Goal: Task Accomplishment & Management: Use online tool/utility

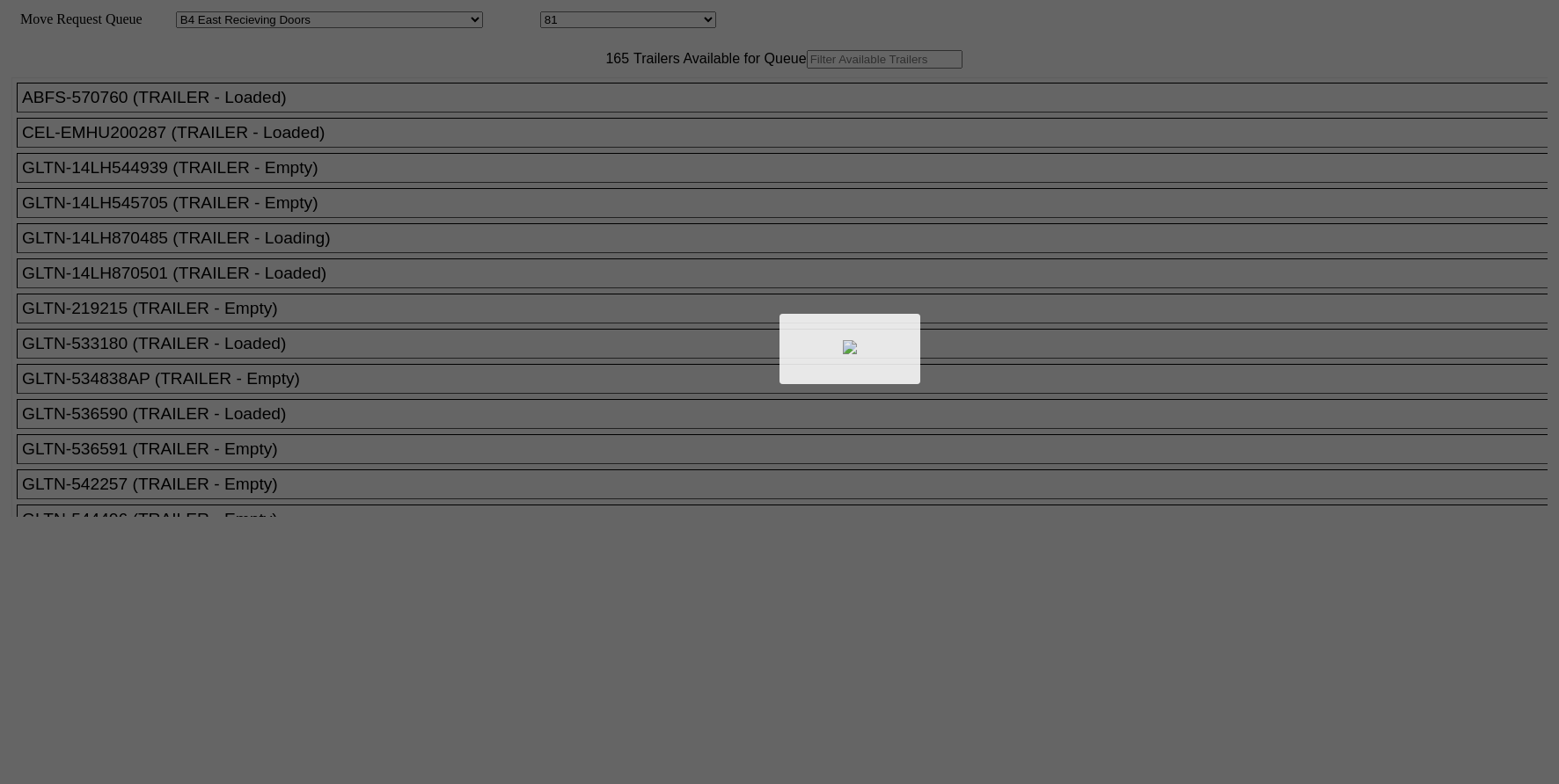
select select "527"
select select "8137"
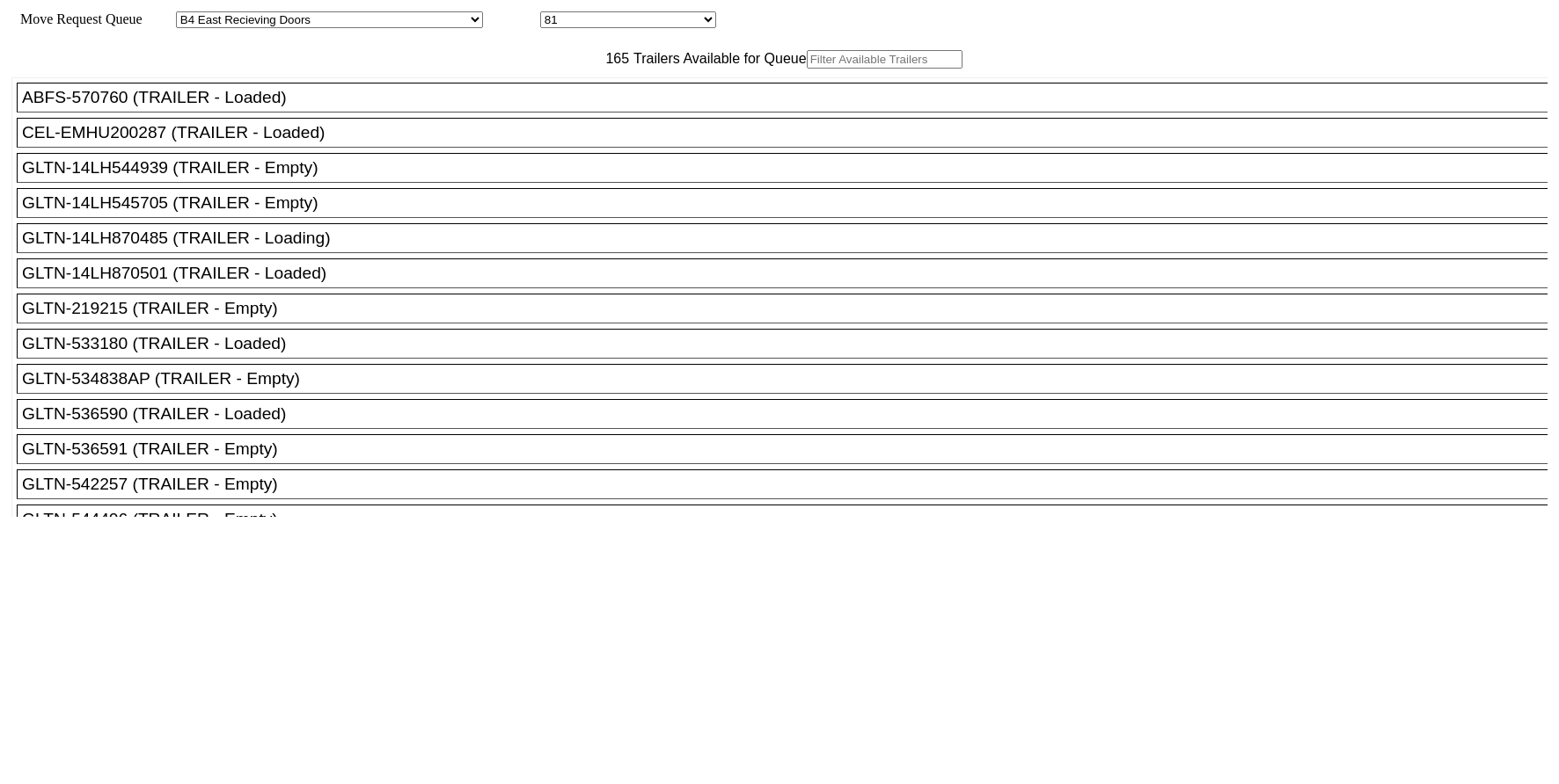
click at [807, 68] on input "text" at bounding box center [884, 60] width 156 height 19
paste input "CSIZ95664"
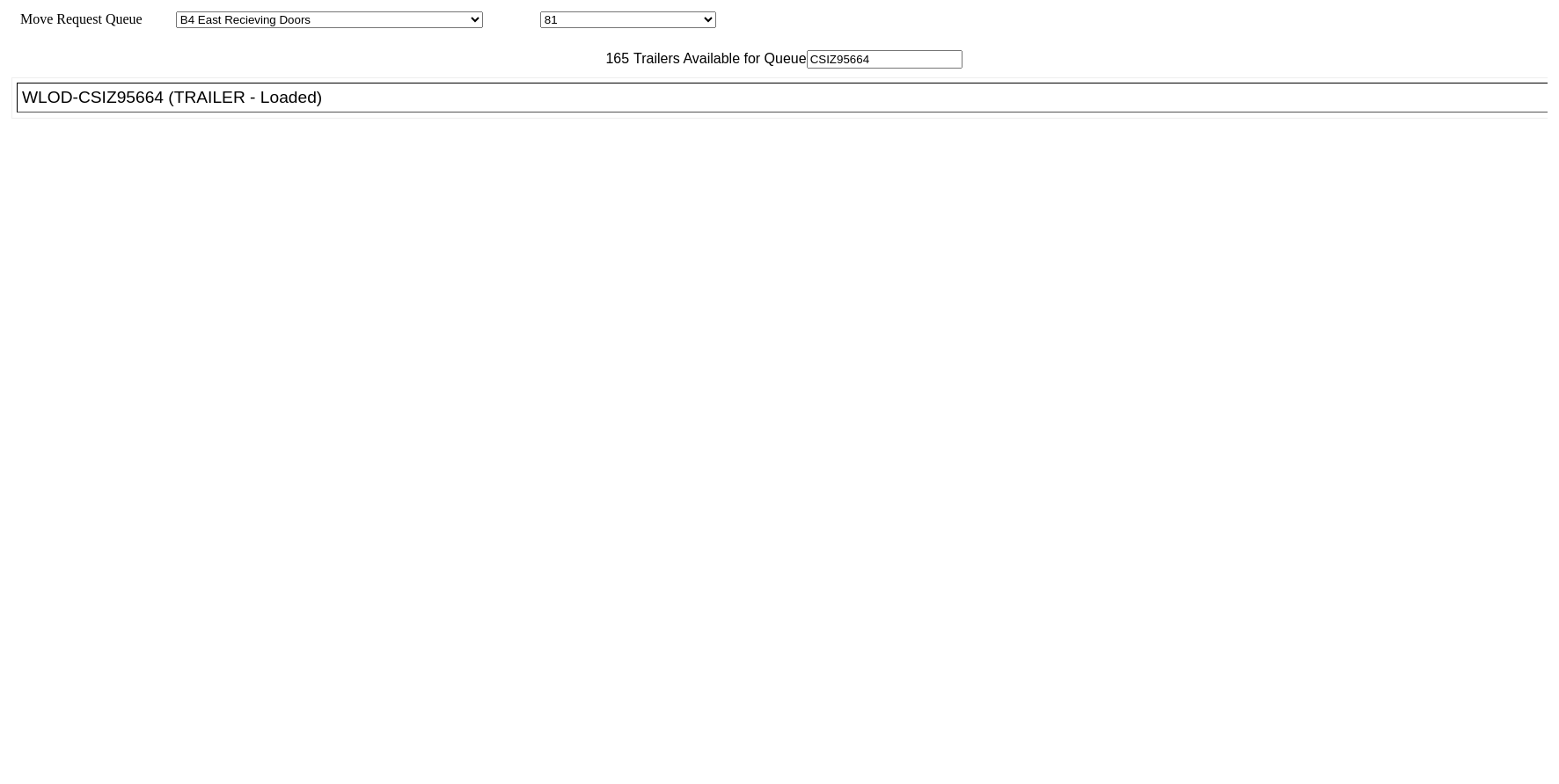
type input "CSIZ95664"
click at [567, 107] on div "WLOD-CSIZ95664 (TRAILER - Loaded)" at bounding box center [790, 97] width 1536 height 20
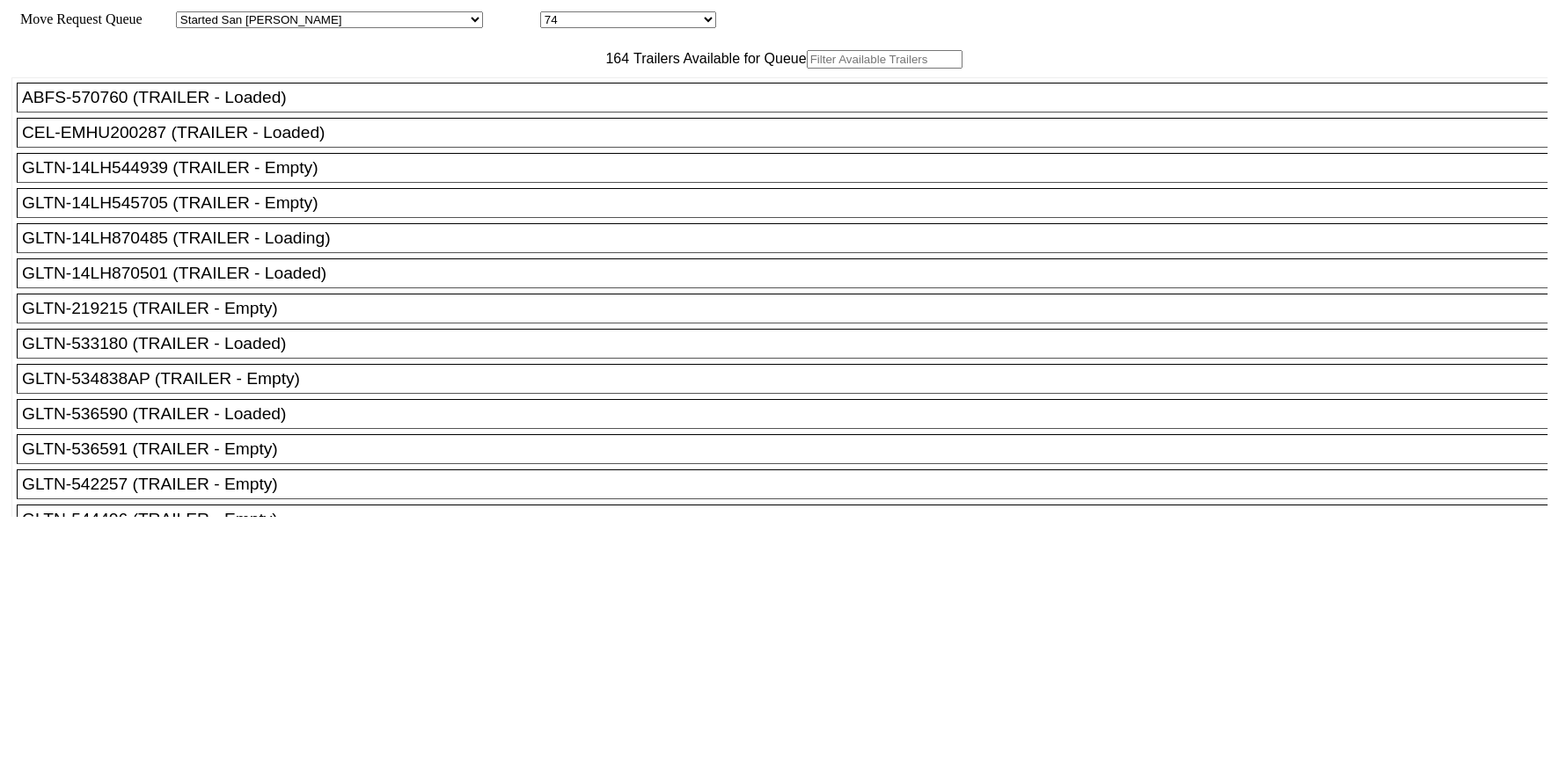
click at [807, 68] on input "text" at bounding box center [884, 60] width 156 height 19
paste input "715599"
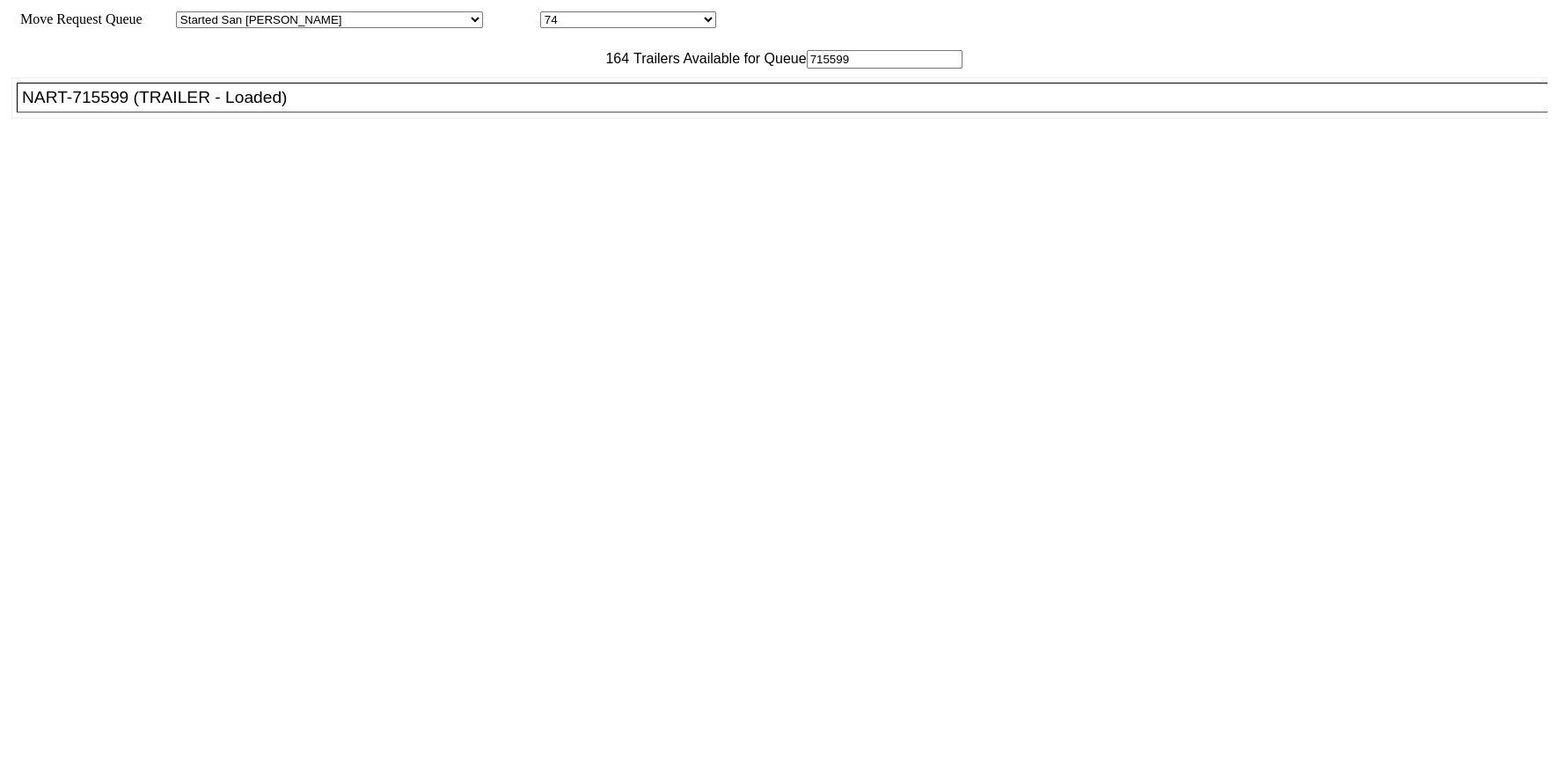
type input "715599"
click at [465, 107] on div "NART-715599 (TRAILER - Loaded)" at bounding box center [790, 97] width 1536 height 20
